Goal: Task Accomplishment & Management: Manage account settings

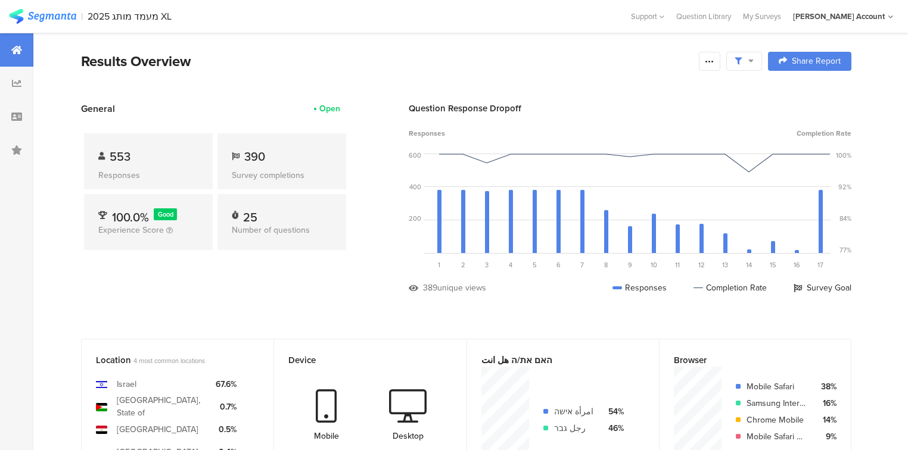
scroll to position [63, 0]
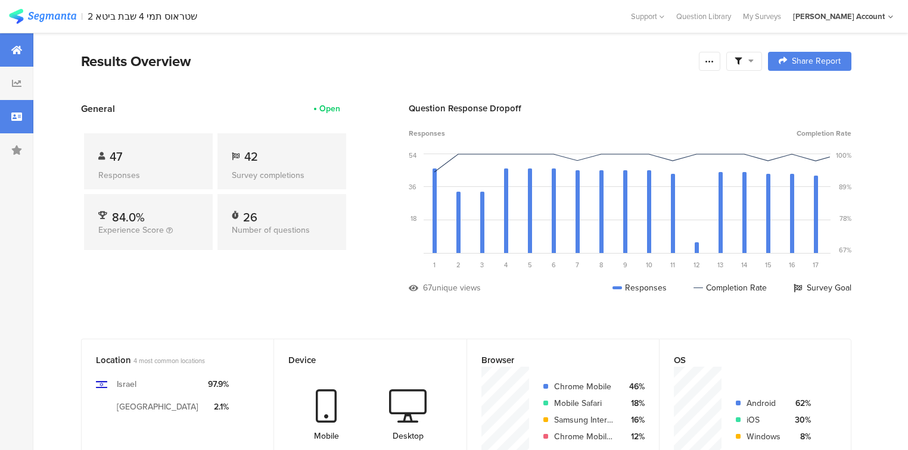
click at [24, 123] on div at bounding box center [16, 116] width 33 height 33
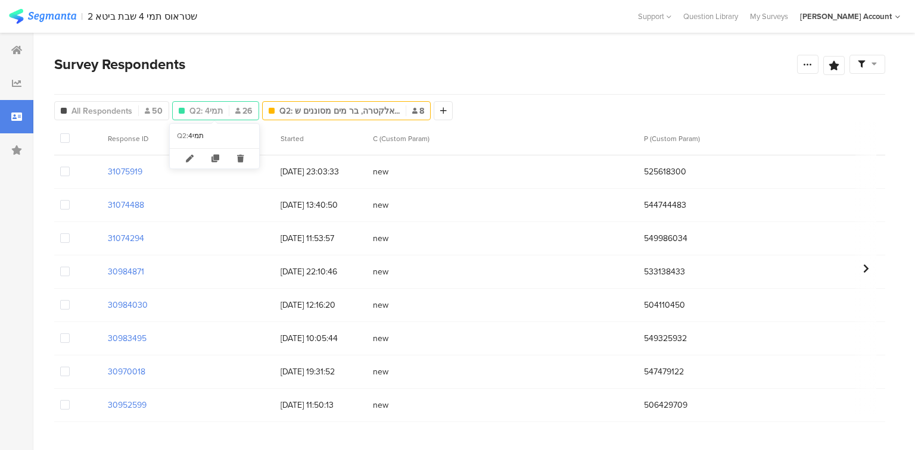
click at [206, 108] on span "Q2: תמי4" at bounding box center [205, 111] width 33 height 13
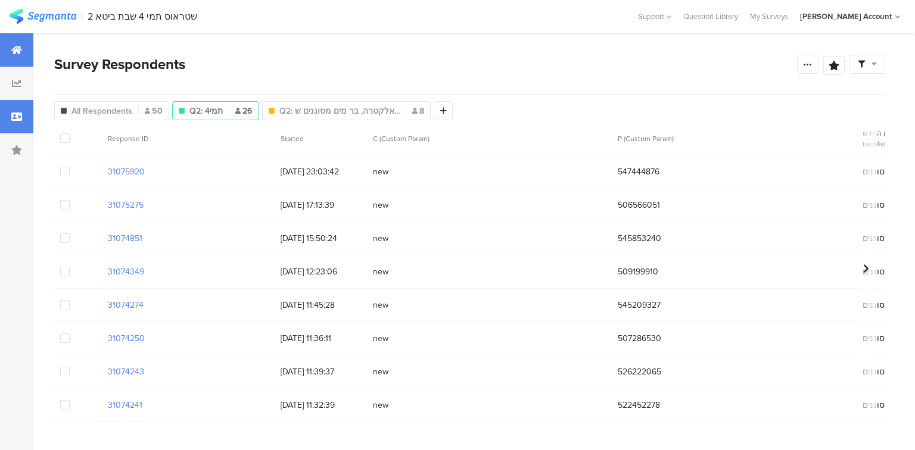
click at [17, 53] on icon at bounding box center [16, 50] width 11 height 10
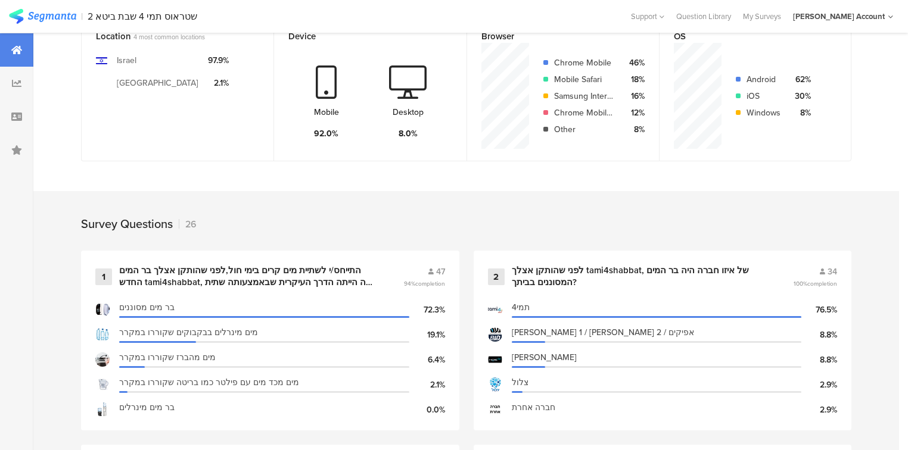
scroll to position [477, 0]
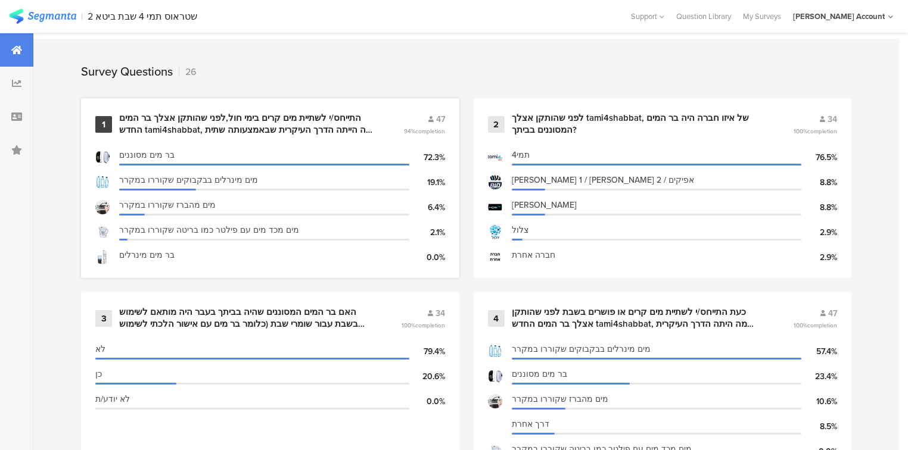
click at [158, 125] on div "התייחס/י לשתיית מים קרים בימי חול,לפני שהותקן אצלך בר המים החדש tami4shabbat, מ…" at bounding box center [247, 124] width 256 height 23
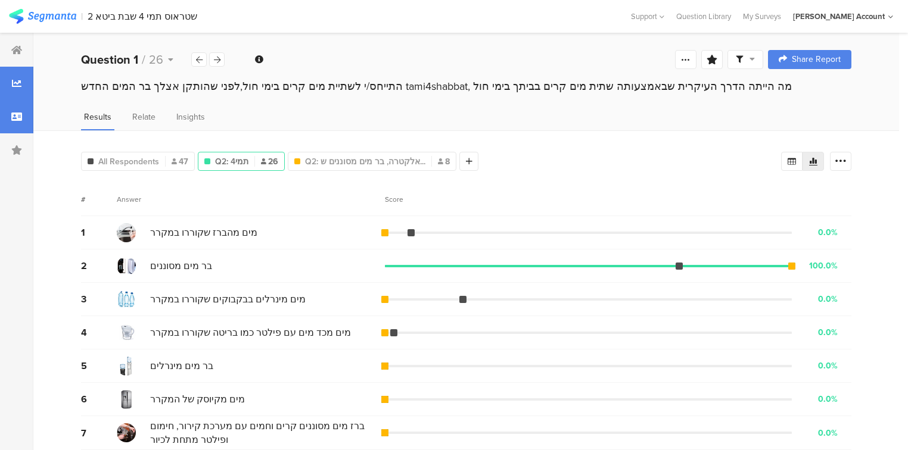
click at [17, 129] on div at bounding box center [16, 116] width 33 height 33
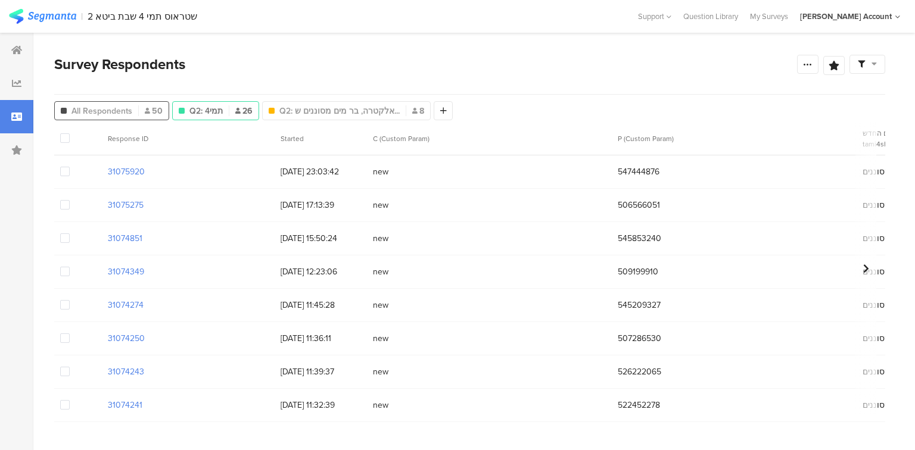
click at [107, 113] on span "All Respondents" at bounding box center [101, 111] width 61 height 13
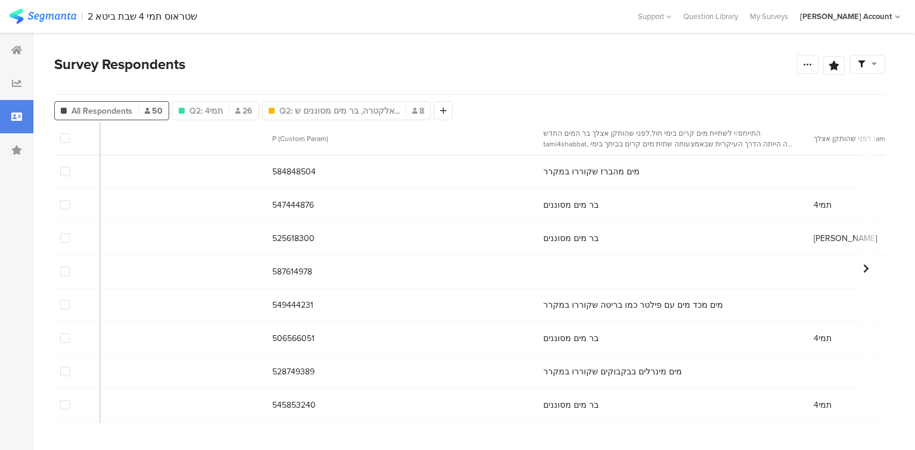
scroll to position [0, 387]
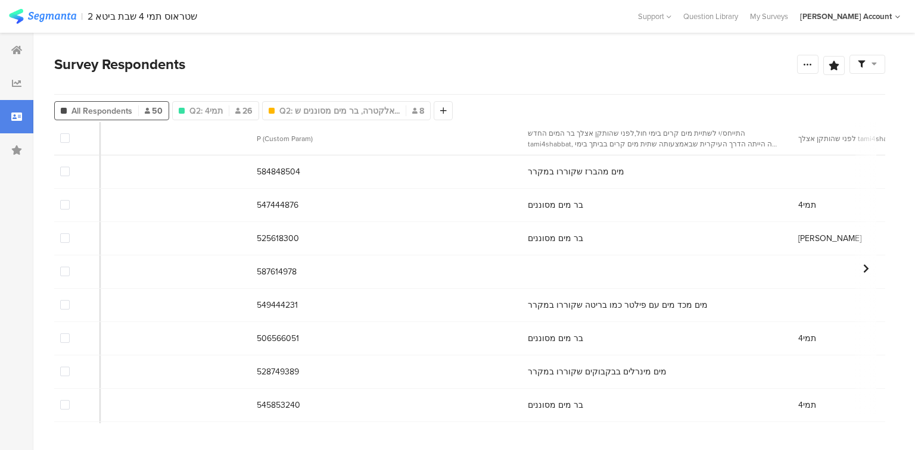
click at [63, 273] on span at bounding box center [65, 272] width 10 height 10
click at [70, 267] on input "checkbox" at bounding box center [70, 267] width 0 height 0
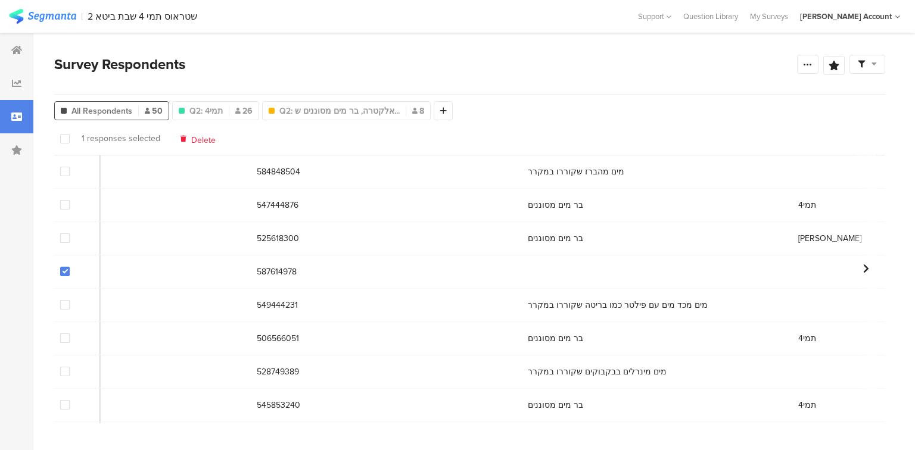
click at [200, 137] on span "Delete" at bounding box center [203, 138] width 24 height 9
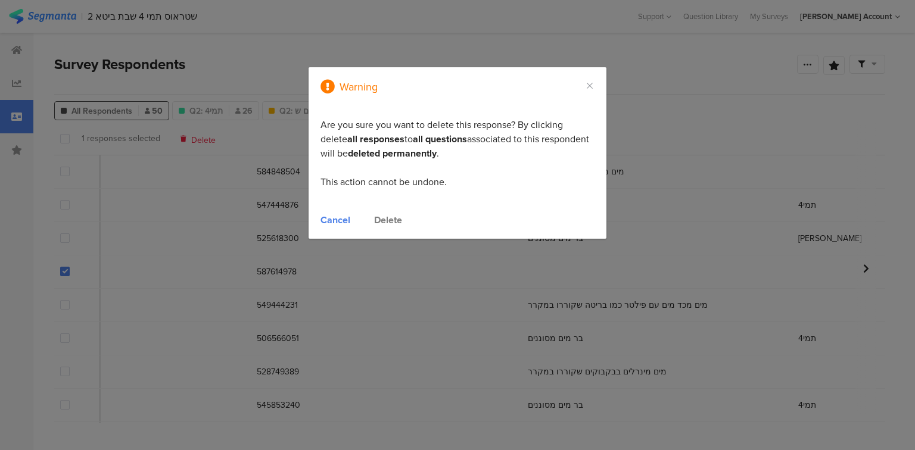
click at [385, 219] on div "Delete" at bounding box center [388, 220] width 28 height 14
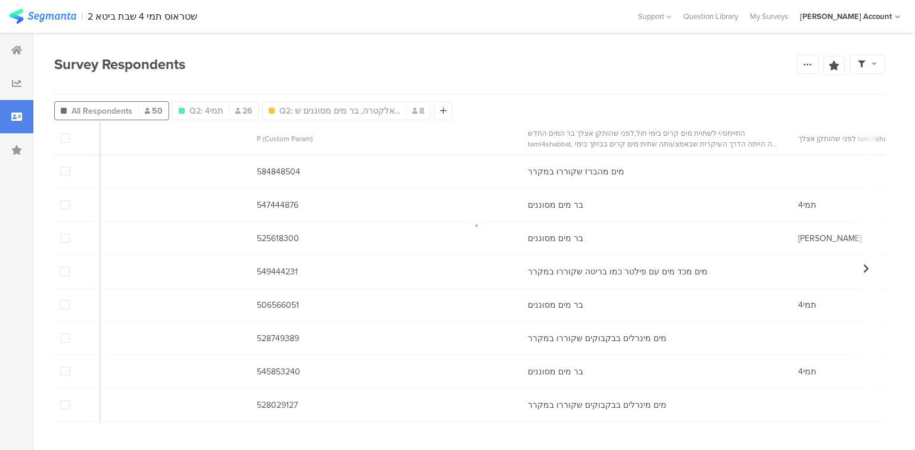
drag, startPoint x: 119, startPoint y: 419, endPoint x: 43, endPoint y: 415, distance: 76.4
click at [43, 415] on div at bounding box center [457, 225] width 915 height 450
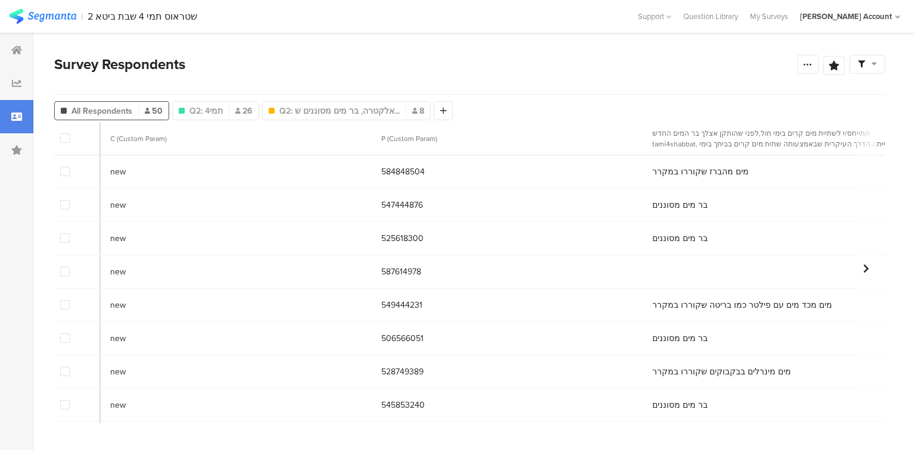
scroll to position [0, 268]
click at [66, 275] on span at bounding box center [65, 272] width 10 height 10
click at [70, 267] on input "checkbox" at bounding box center [70, 267] width 0 height 0
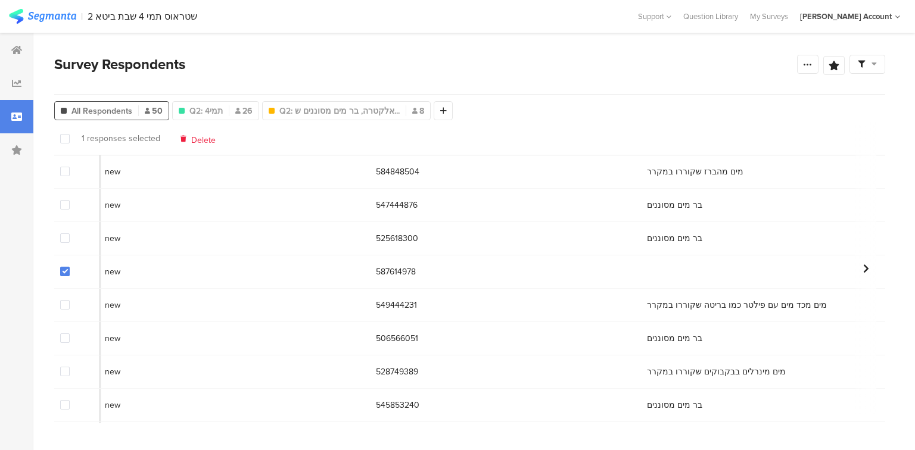
click at [200, 140] on span "Delete" at bounding box center [203, 138] width 24 height 9
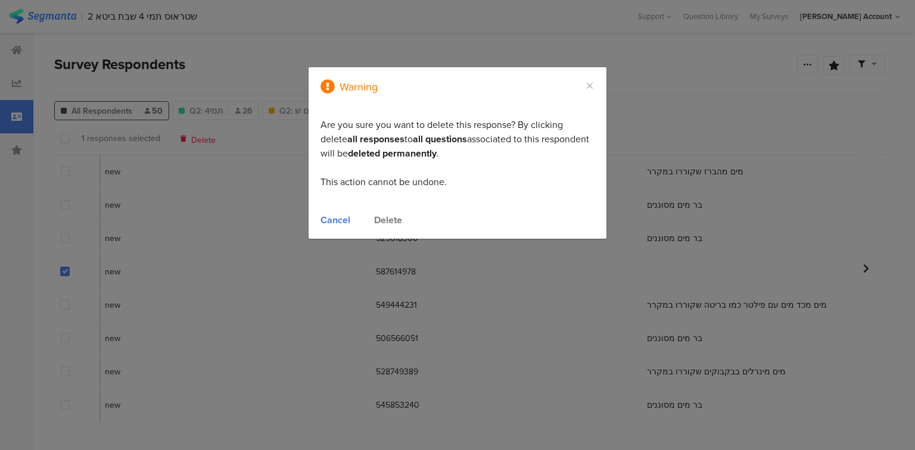
click at [387, 217] on div "Delete" at bounding box center [388, 220] width 28 height 14
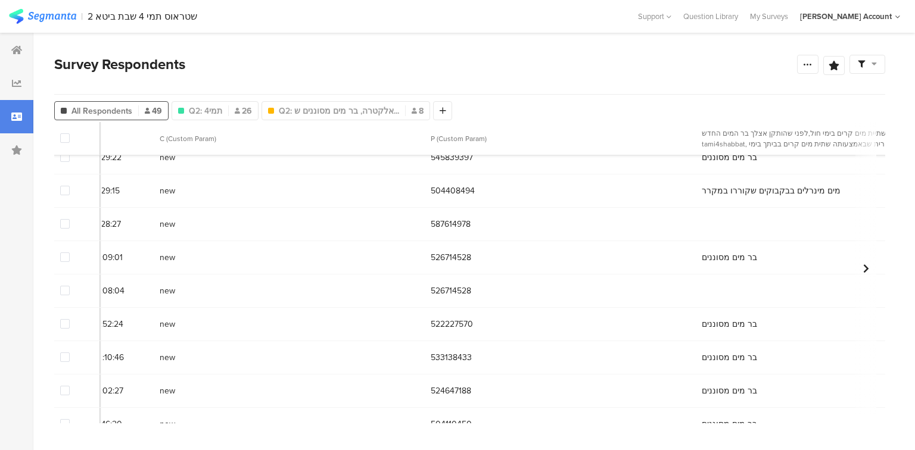
scroll to position [715, 1003]
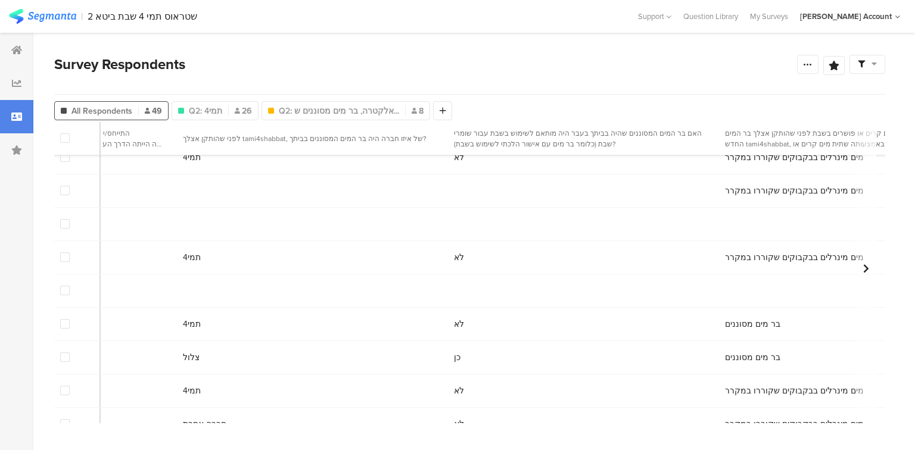
click at [62, 224] on span at bounding box center [65, 224] width 10 height 10
click at [70, 219] on input "checkbox" at bounding box center [70, 219] width 0 height 0
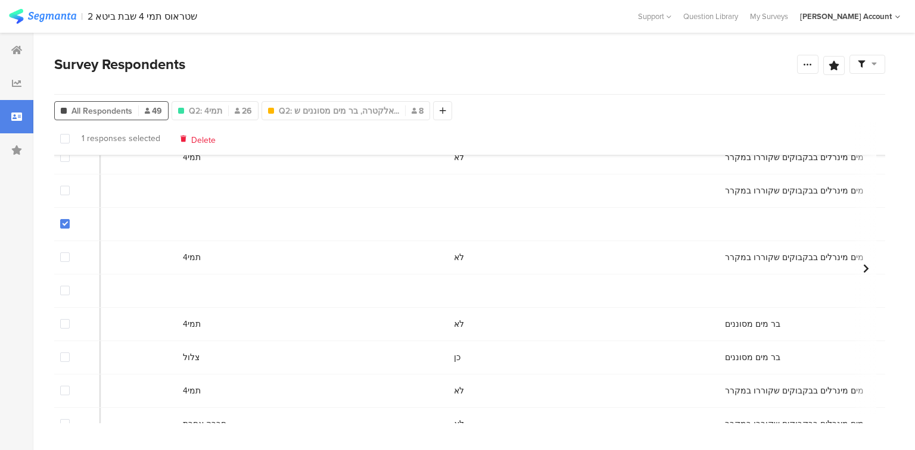
click at [64, 296] on span at bounding box center [65, 291] width 10 height 10
click at [70, 286] on input "checkbox" at bounding box center [70, 286] width 0 height 0
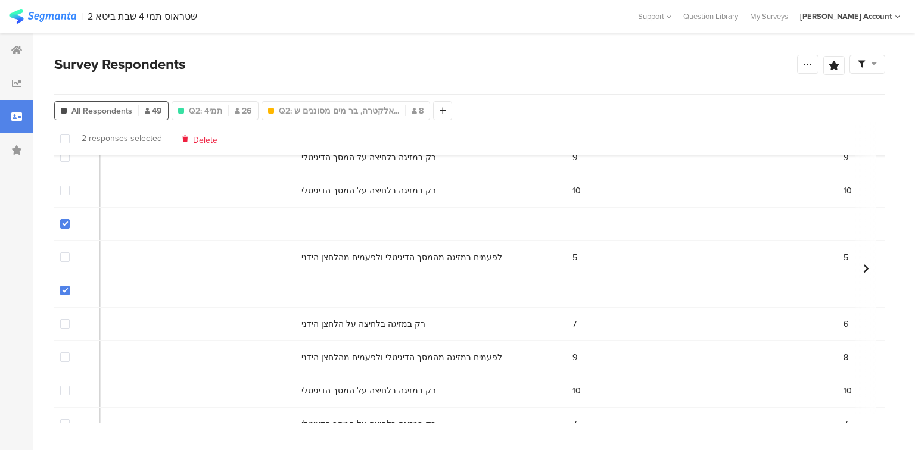
scroll to position [715, 4508]
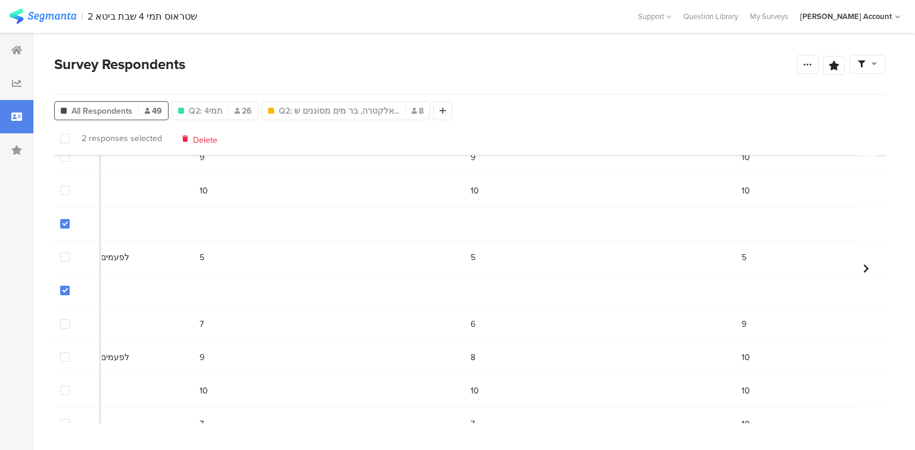
click at [206, 141] on span "Delete" at bounding box center [205, 138] width 24 height 9
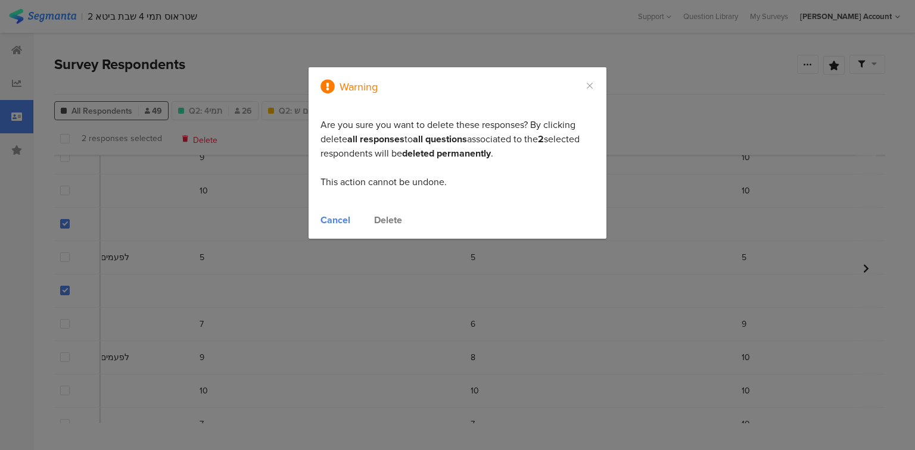
click at [389, 220] on div "Delete" at bounding box center [388, 220] width 28 height 14
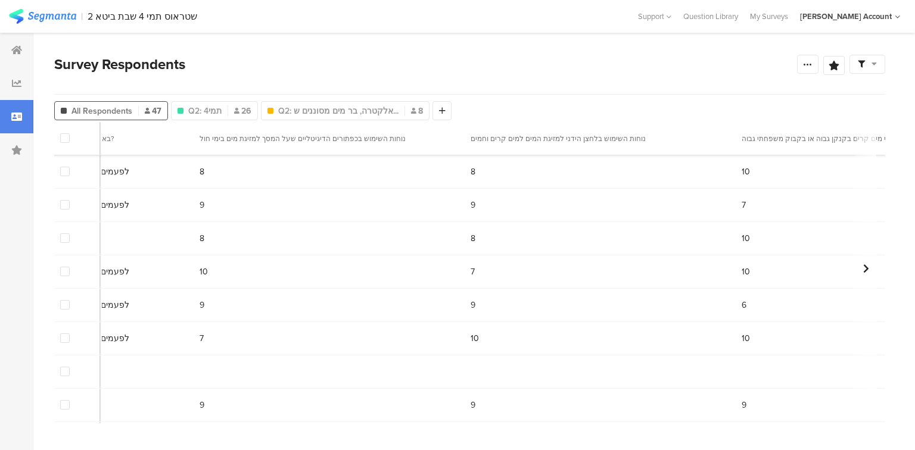
scroll to position [1319, 4508]
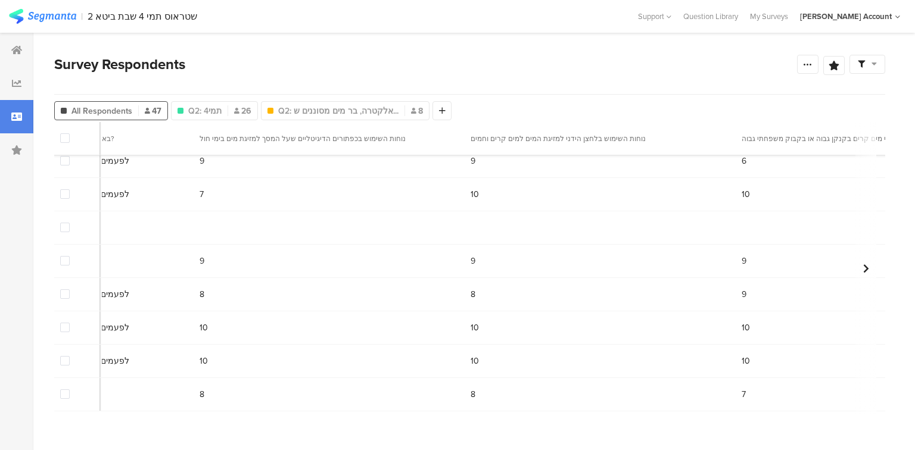
drag, startPoint x: 61, startPoint y: 217, endPoint x: 64, endPoint y: 225, distance: 8.3
click at [61, 223] on span at bounding box center [65, 228] width 10 height 10
click at [70, 223] on input "checkbox" at bounding box center [70, 223] width 0 height 0
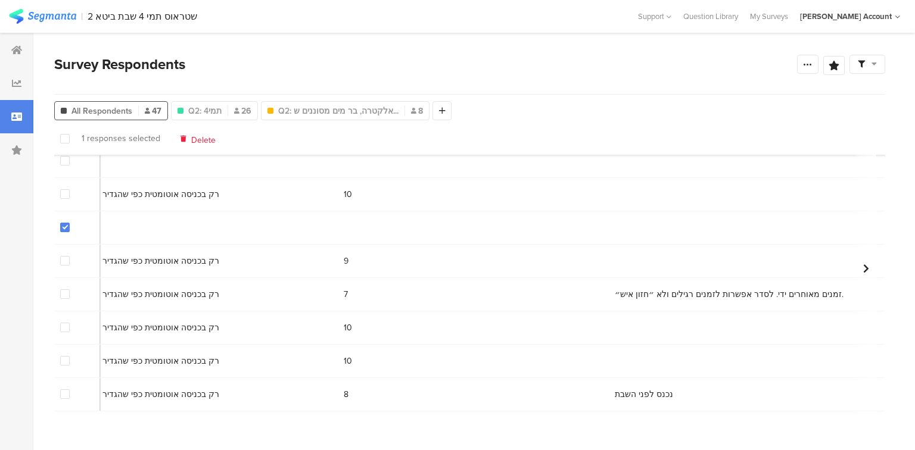
scroll to position [1319, 6623]
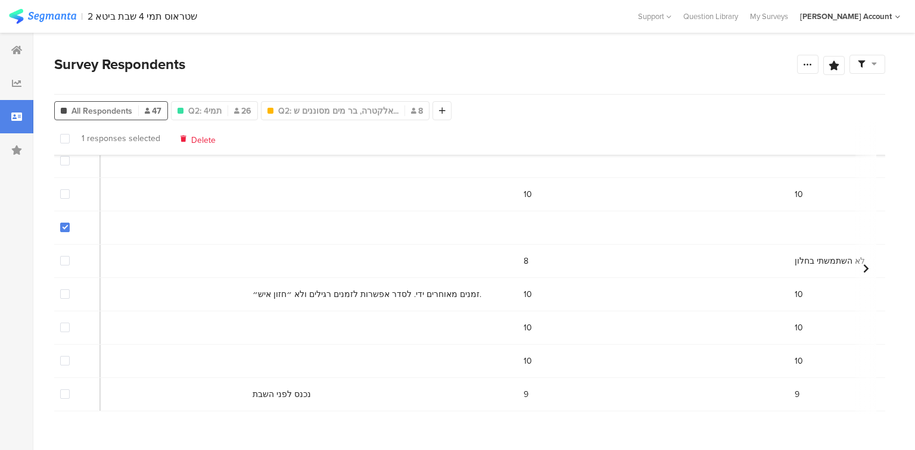
click at [200, 138] on span "Delete" at bounding box center [203, 138] width 24 height 9
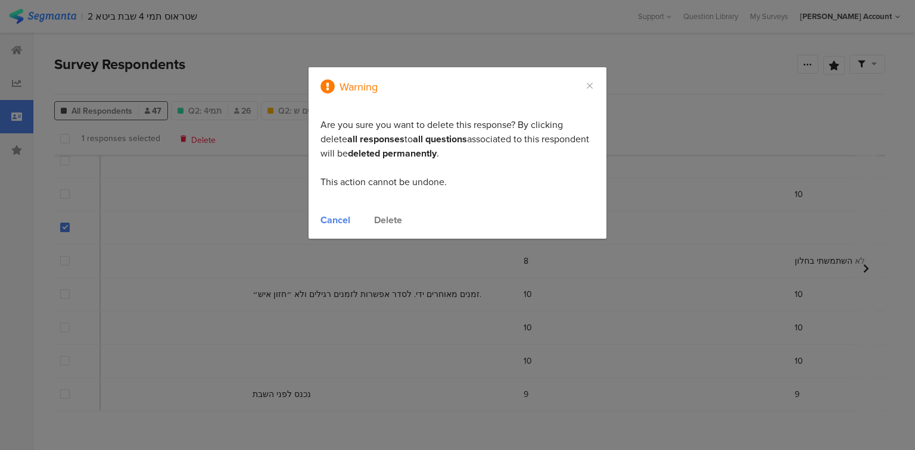
click at [405, 220] on div "Cancel Delete" at bounding box center [458, 220] width 274 height 14
click at [394, 222] on div "Delete" at bounding box center [388, 220] width 28 height 14
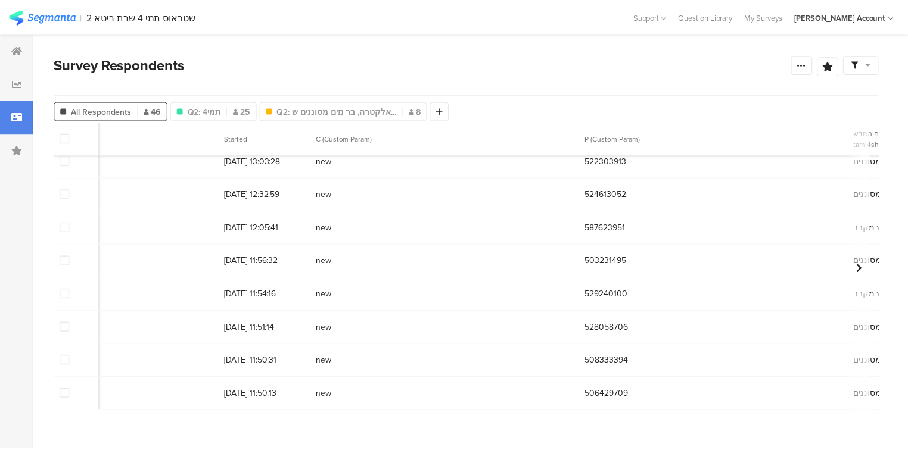
scroll to position [1285, 0]
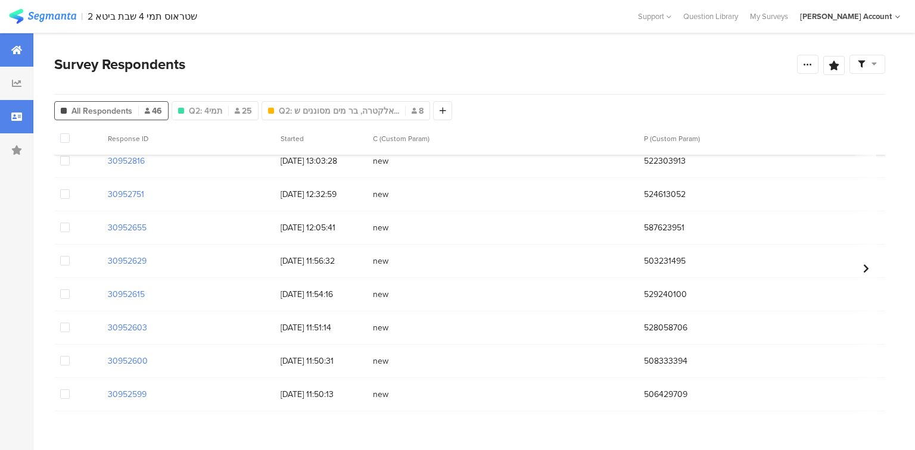
click at [22, 52] on div at bounding box center [16, 49] width 33 height 33
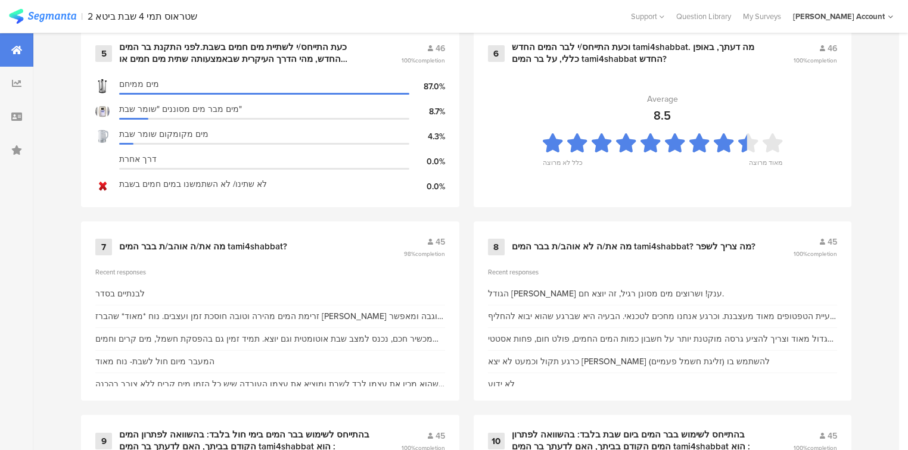
scroll to position [953, 0]
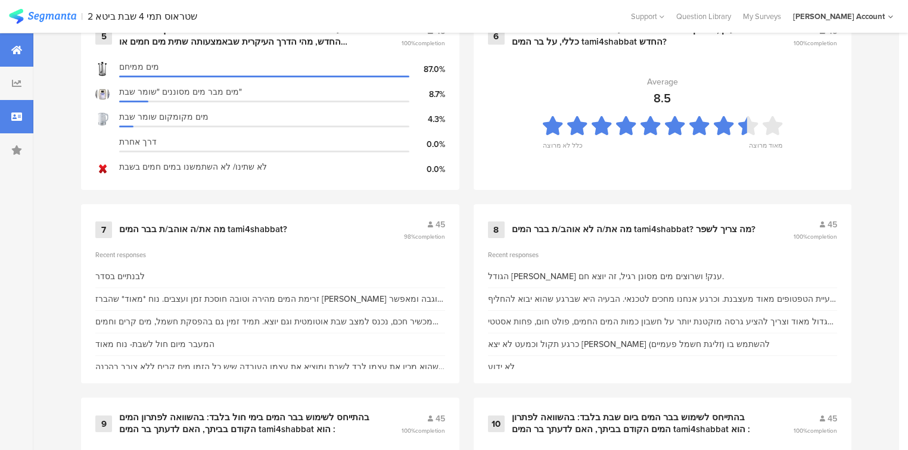
click at [25, 119] on div at bounding box center [16, 116] width 33 height 33
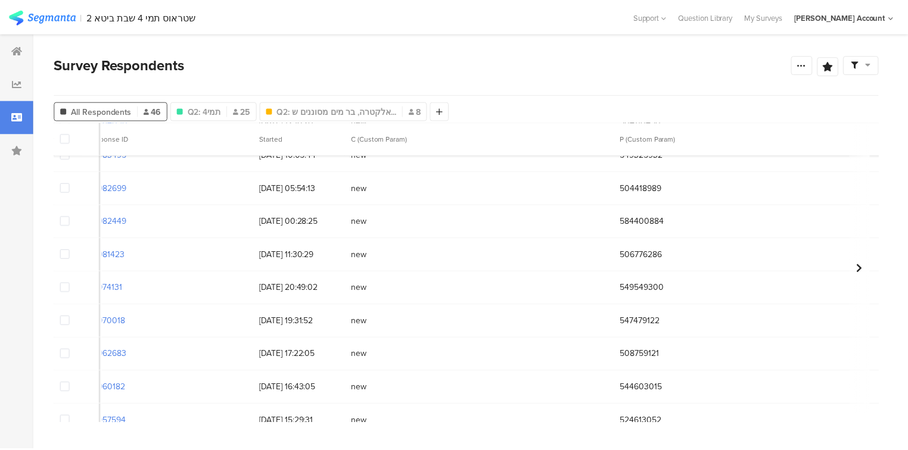
scroll to position [951, 0]
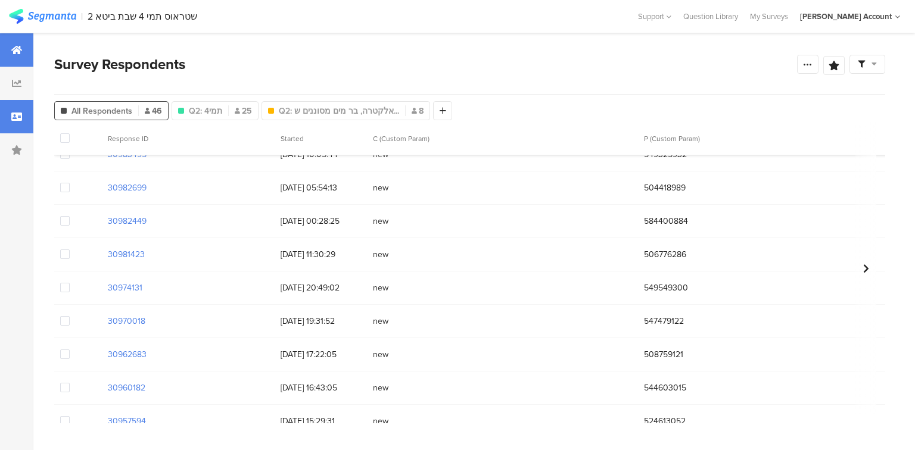
click at [7, 50] on div at bounding box center [16, 49] width 33 height 33
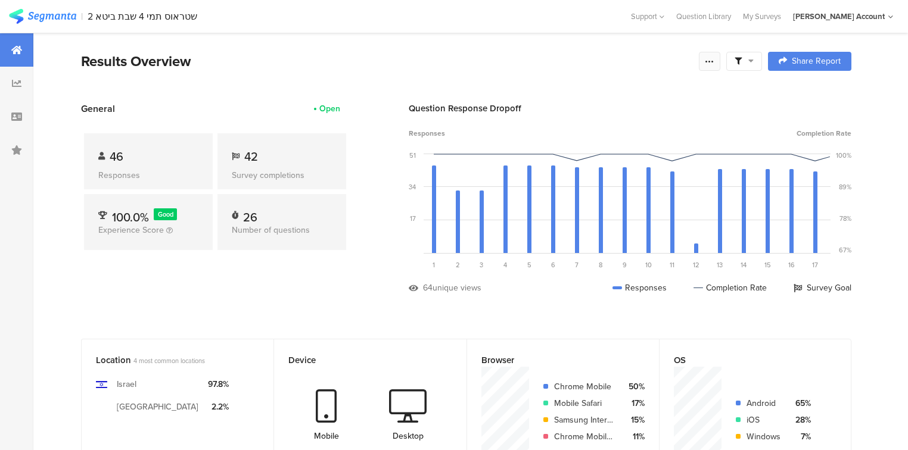
click at [714, 57] on icon at bounding box center [710, 62] width 10 height 10
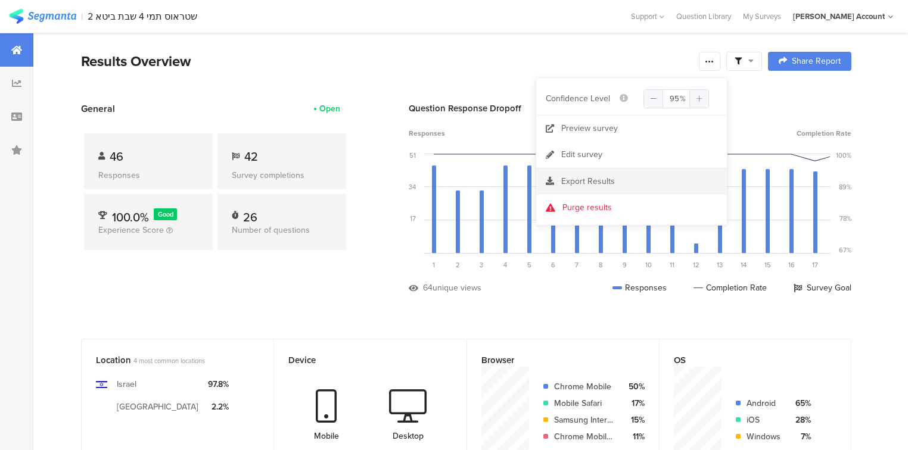
click at [562, 182] on span "Export Results" at bounding box center [588, 181] width 54 height 13
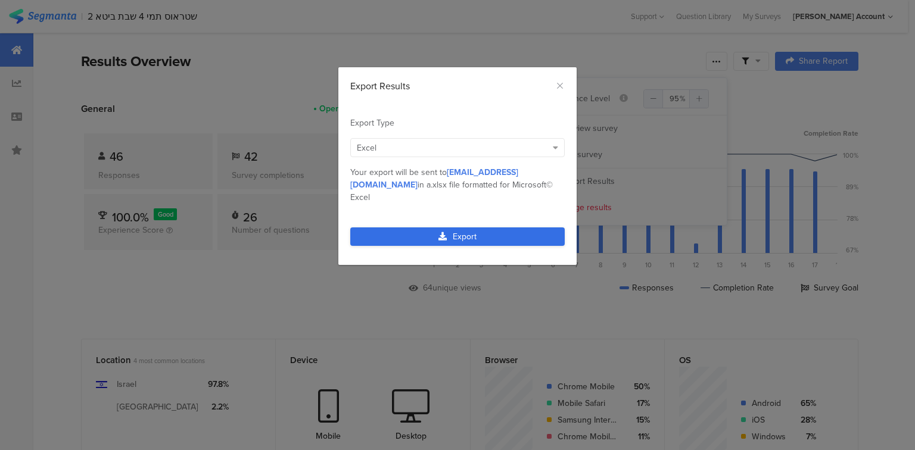
click at [480, 228] on link "Export" at bounding box center [457, 237] width 214 height 18
